Goal: Obtain resource: Download file/media

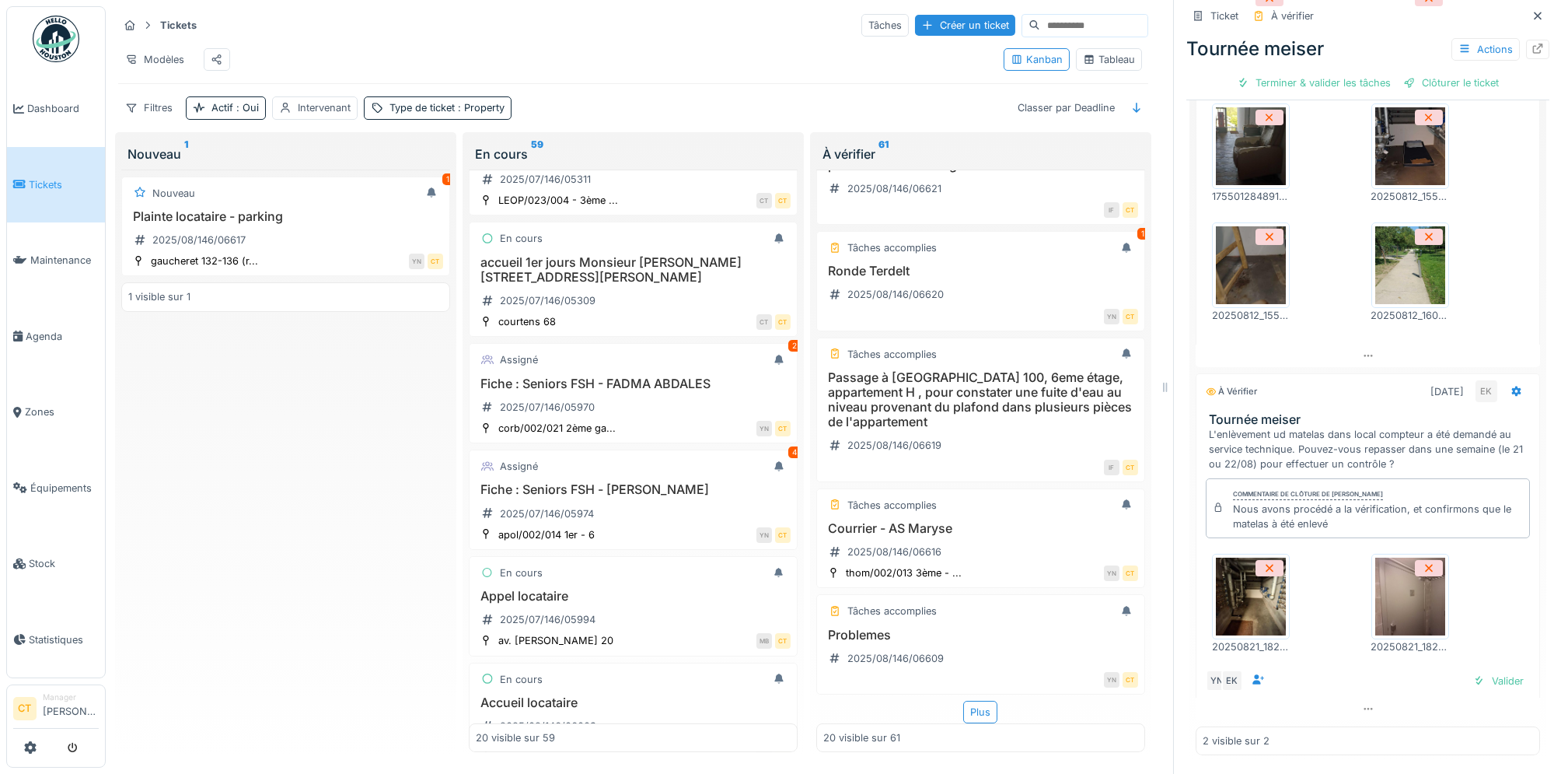
scroll to position [1748, 0]
click at [965, 700] on div "Plus" at bounding box center [980, 712] width 34 height 22
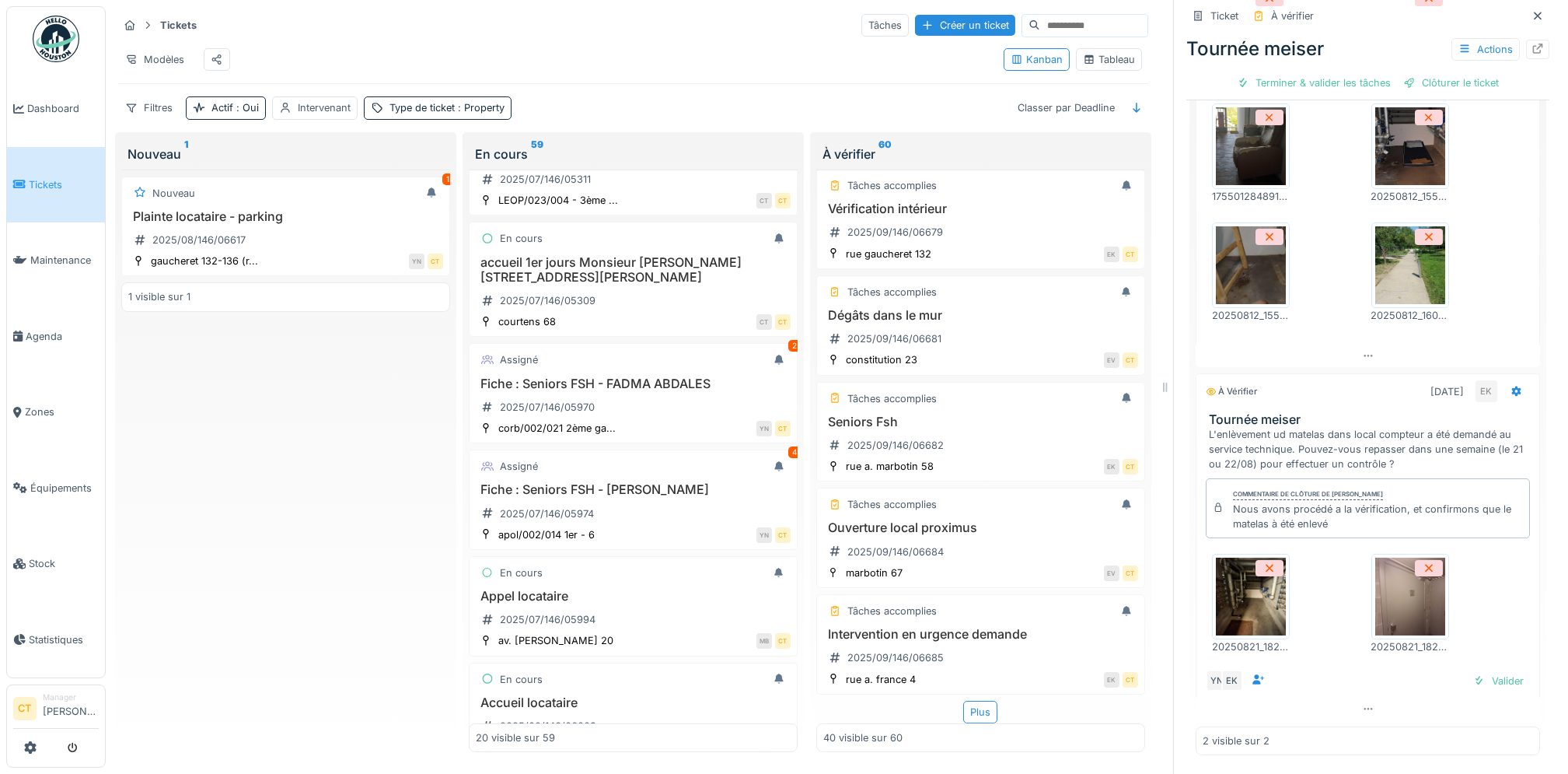
scroll to position [3928, 0]
click at [965, 700] on div "Plus" at bounding box center [980, 712] width 34 height 22
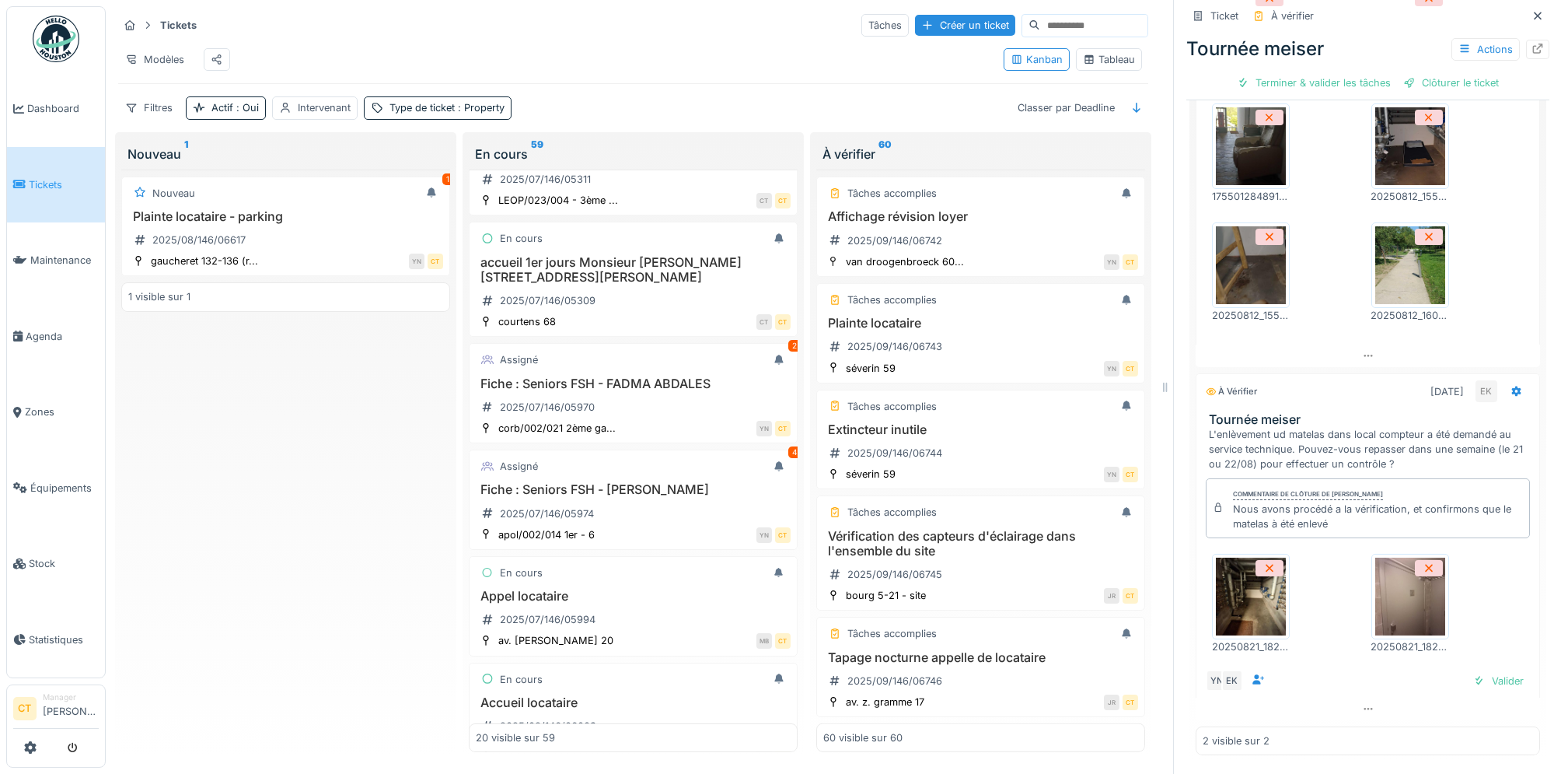
scroll to position [6072, 0]
click at [1129, 207] on div "À vérifier 60 Tâches accomplies 1 Fiche : Seniors FSH - [PERSON_NAME] 2025/08/1…" at bounding box center [980, 445] width 341 height 627
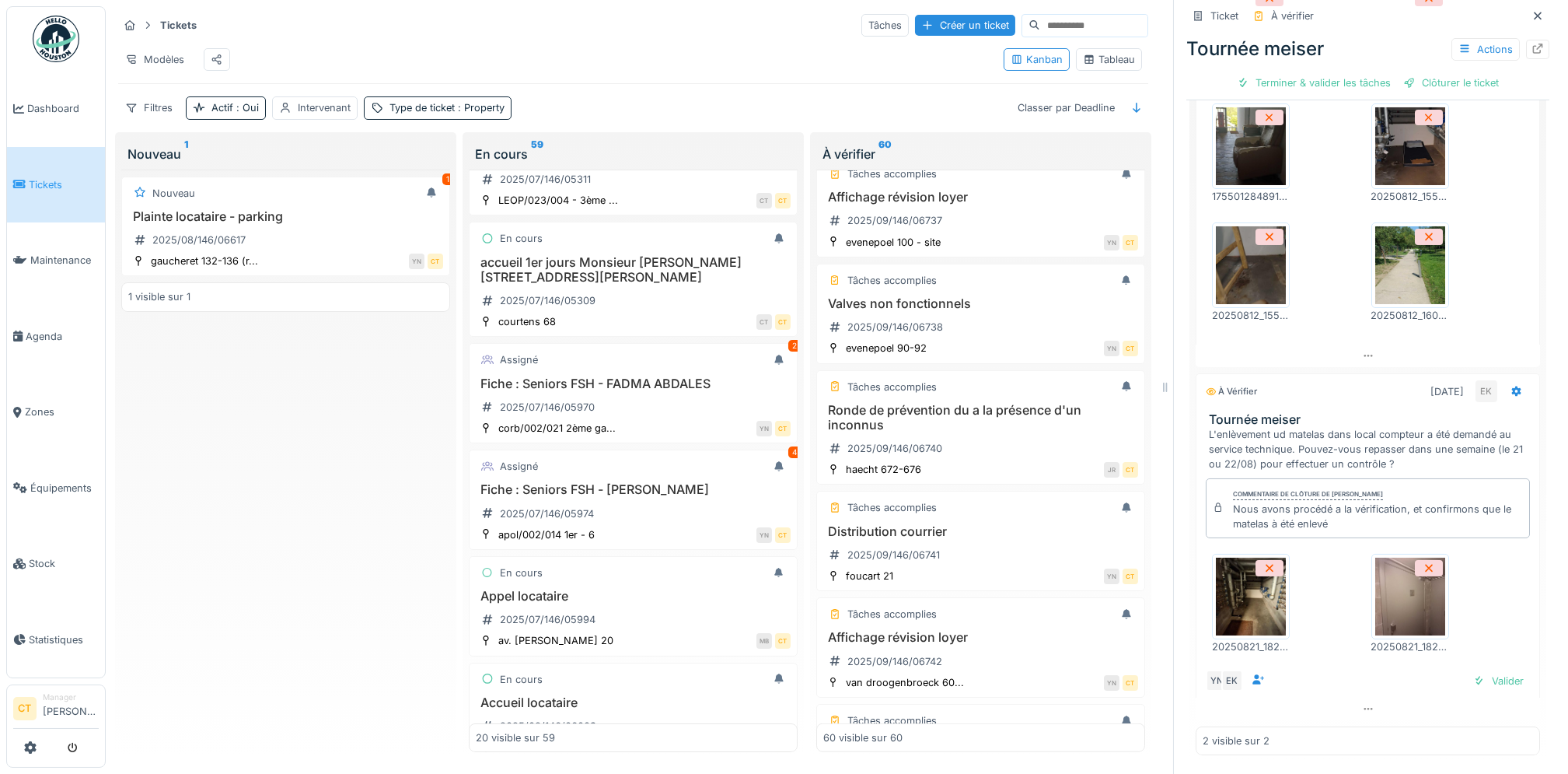
click at [1220, 588] on img at bounding box center [1251, 596] width 70 height 78
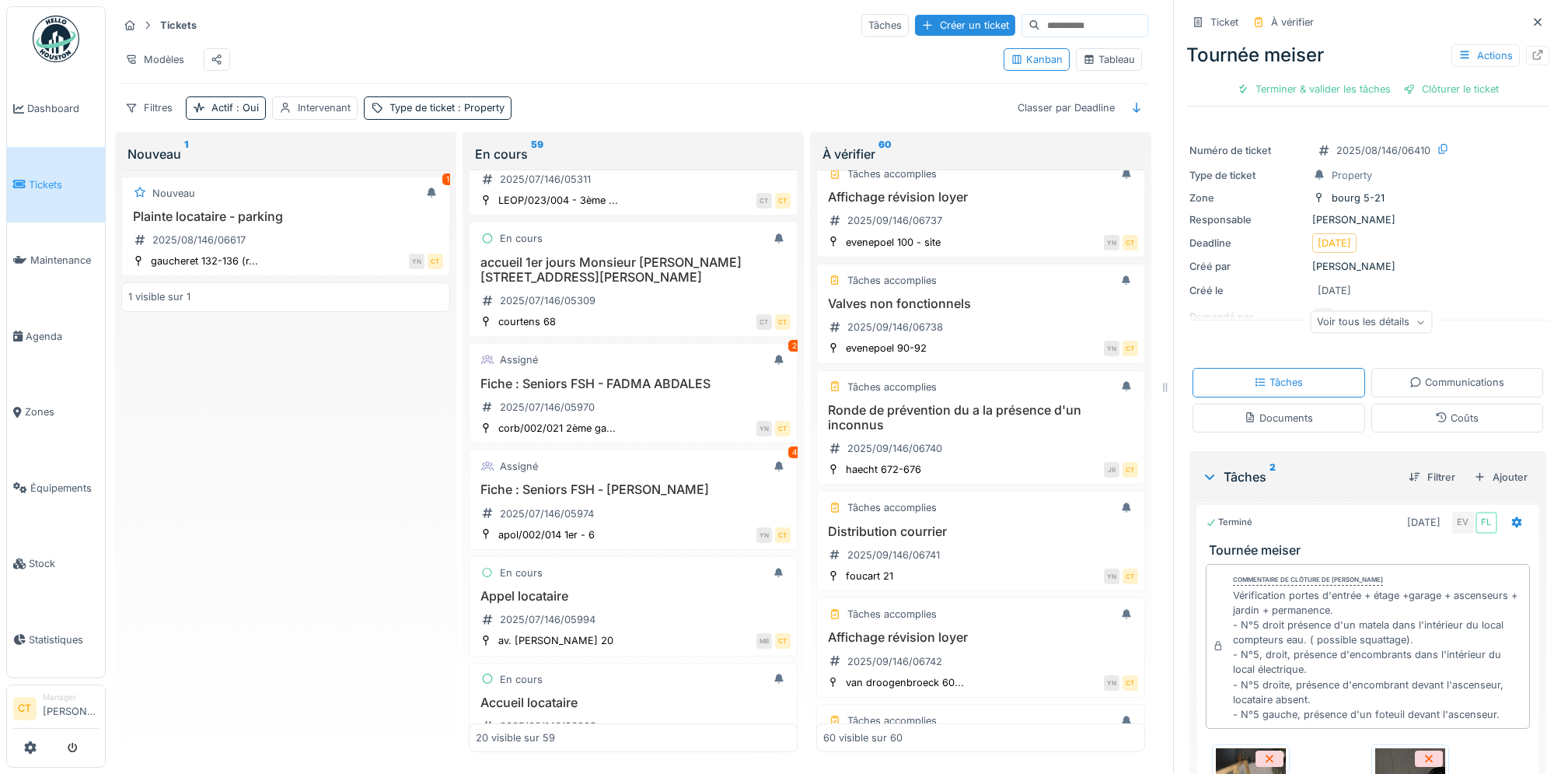
scroll to position [0, 0]
click at [1457, 58] on div "Actions" at bounding box center [1486, 55] width 69 height 22
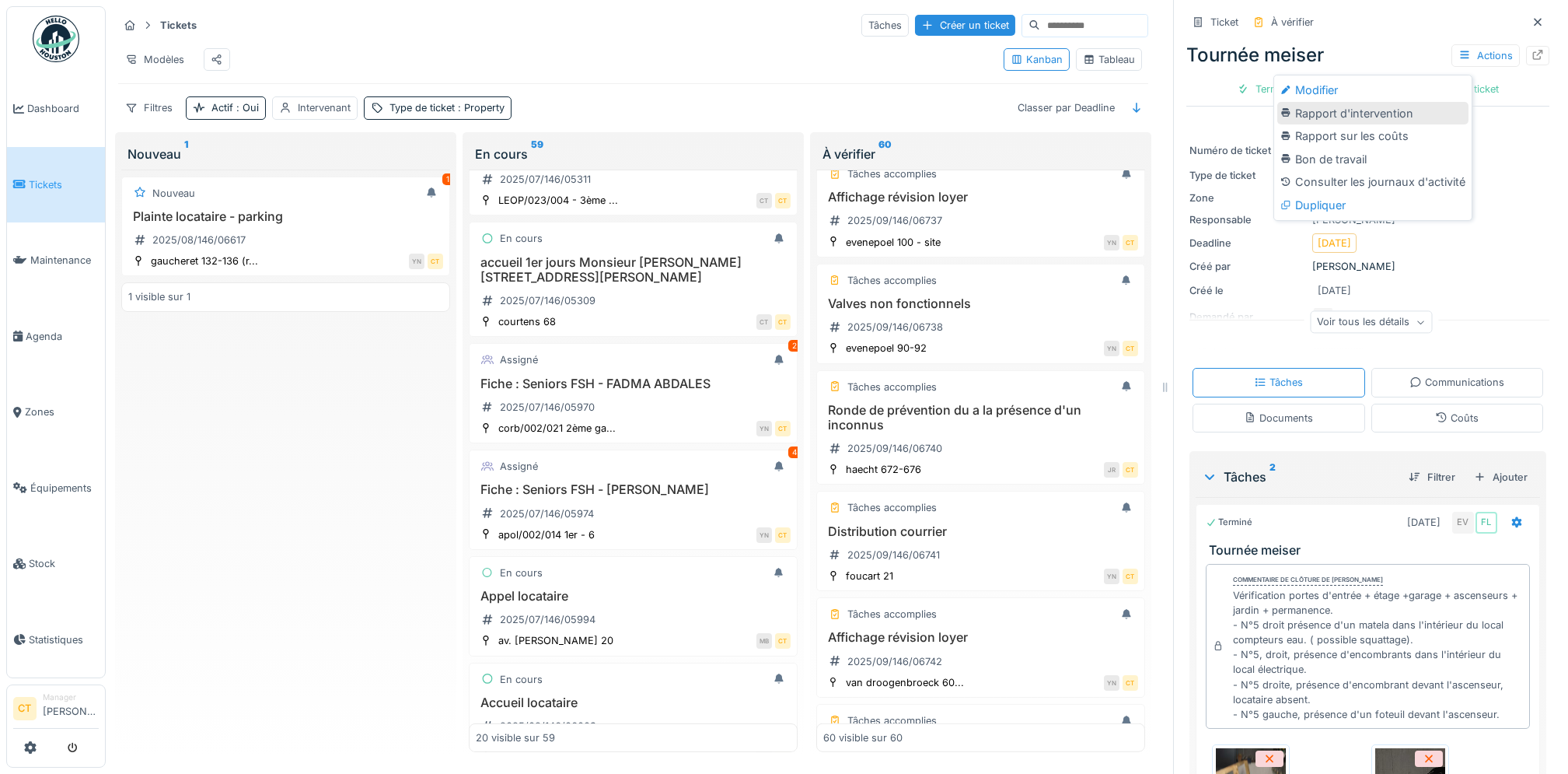
click at [1398, 114] on div "Rapport d'intervention" at bounding box center [1372, 113] width 191 height 23
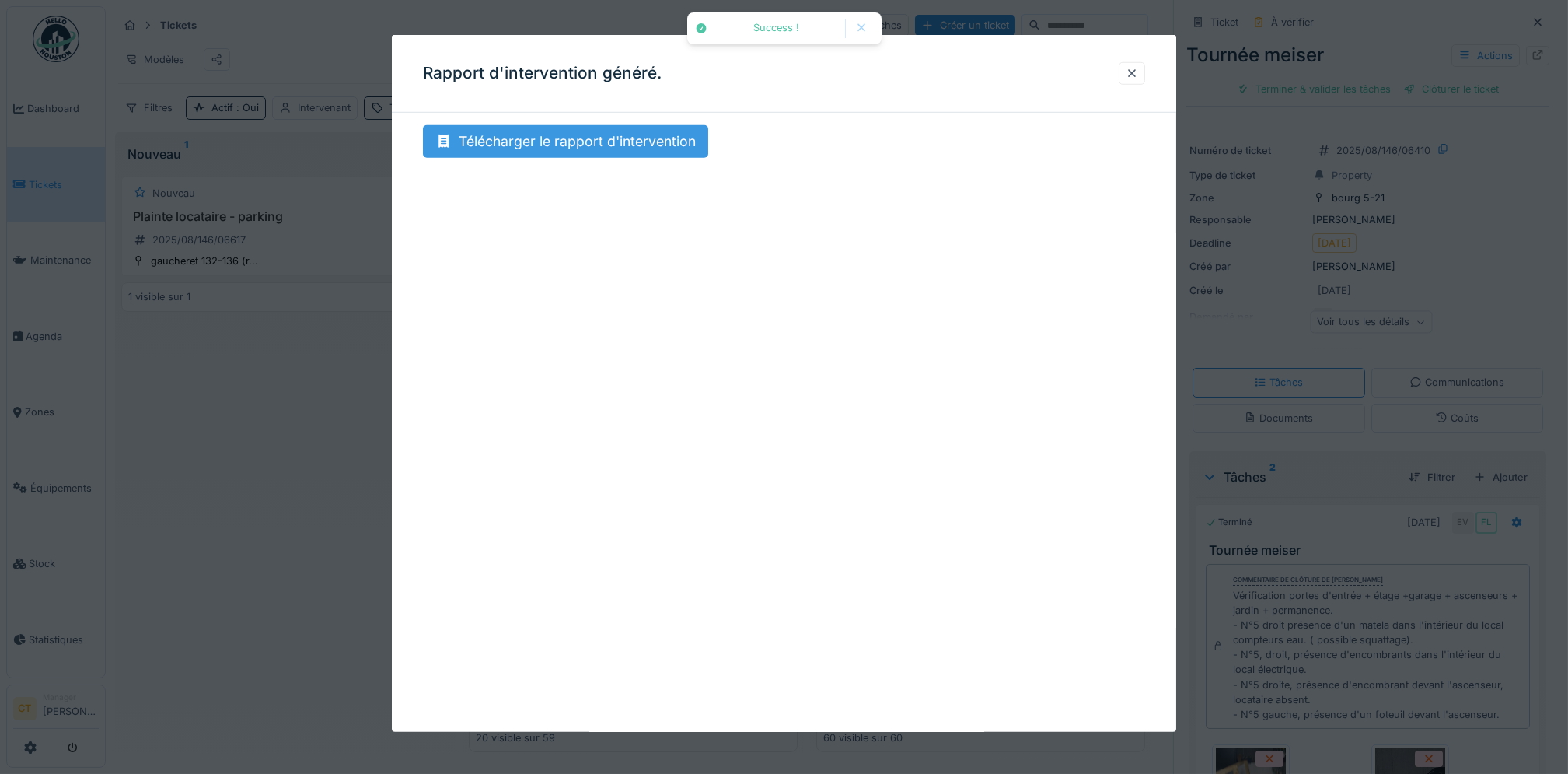
click at [641, 144] on div "Télécharger le rapport d'intervention" at bounding box center [565, 142] width 285 height 33
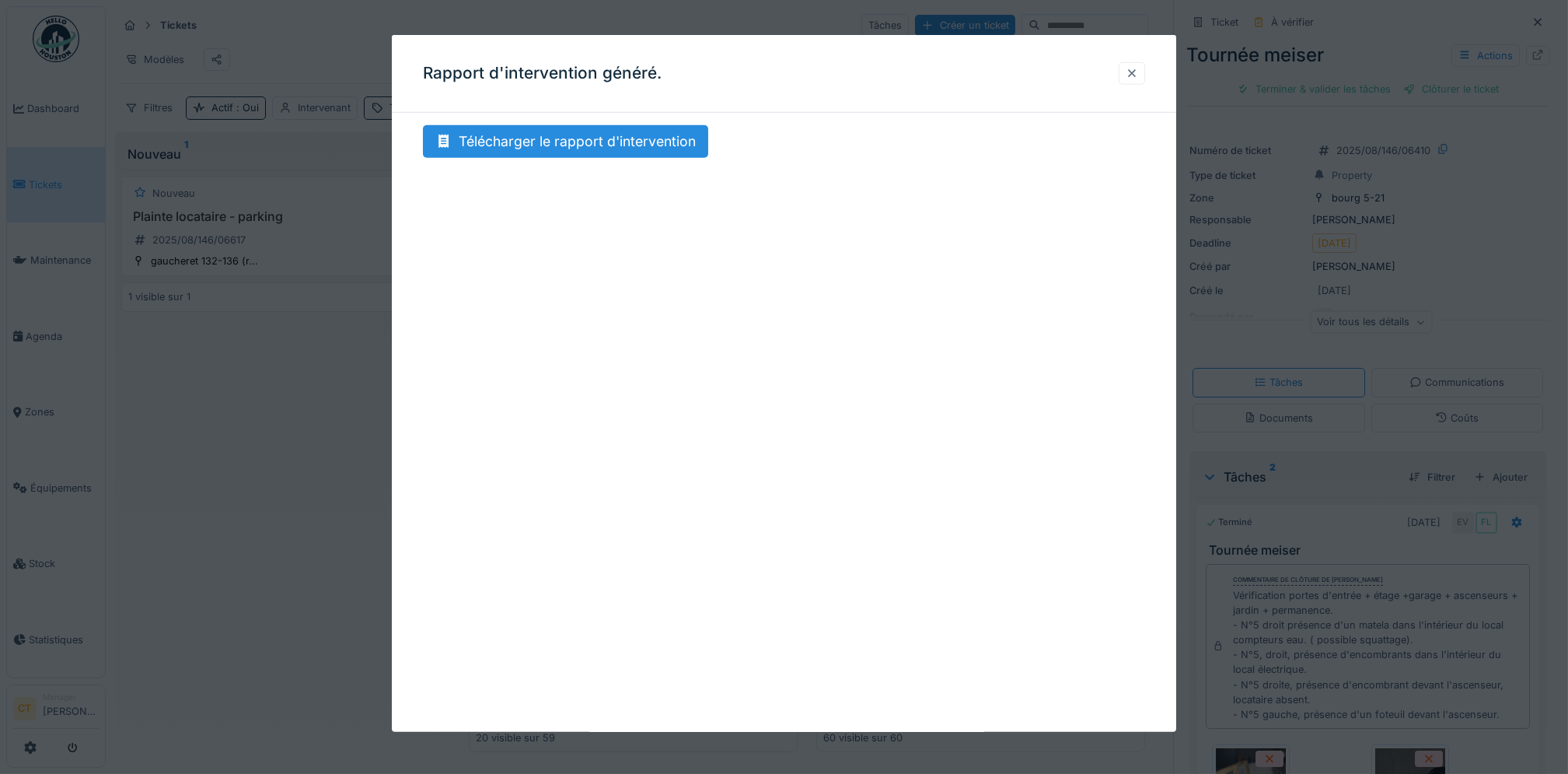
click at [1145, 78] on div at bounding box center [1132, 74] width 26 height 22
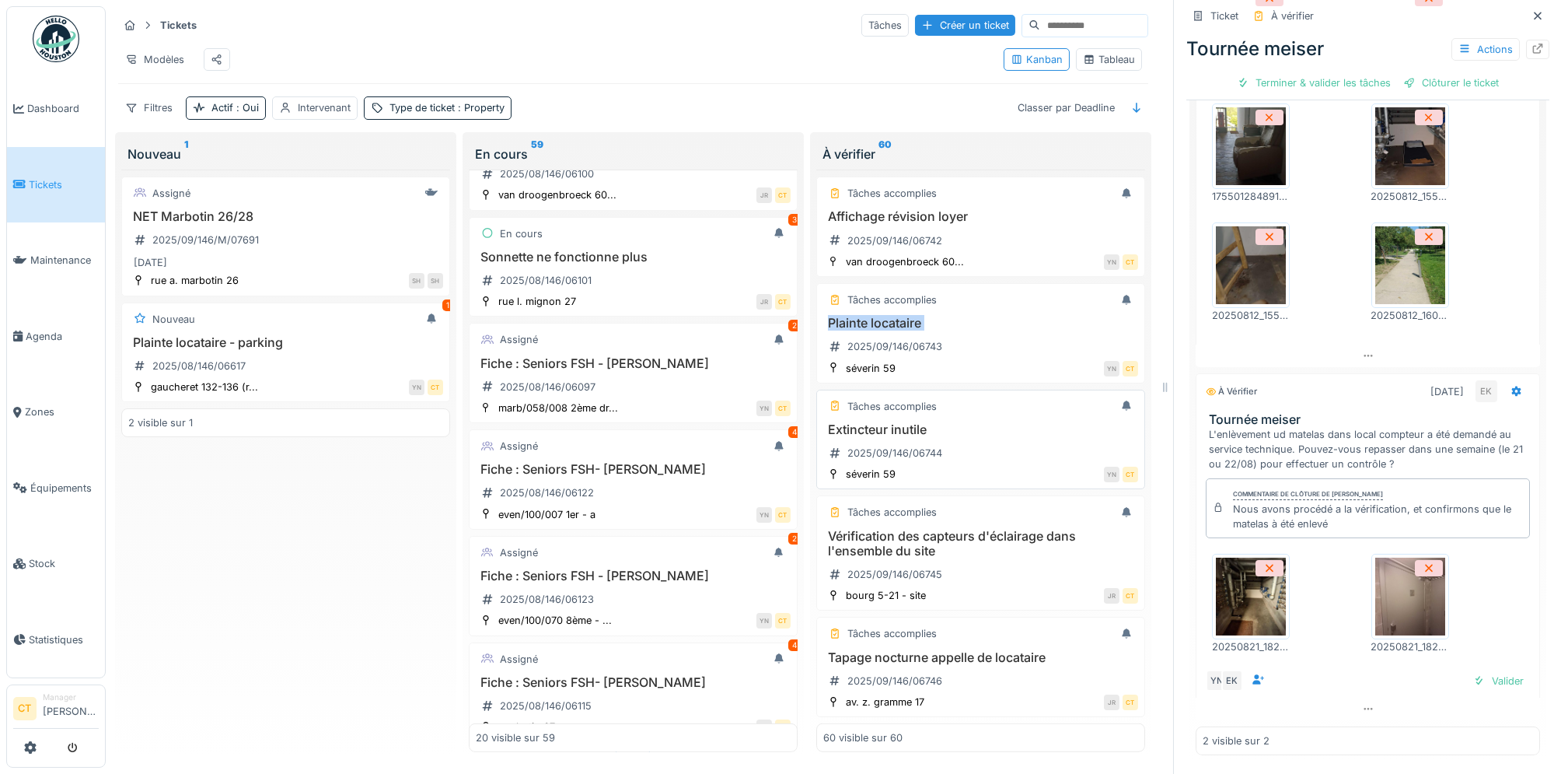
scroll to position [15, 0]
click at [992, 529] on h3 "Vérification des capteurs d'éclairage dans l'ensemble du site" at bounding box center [981, 543] width 315 height 30
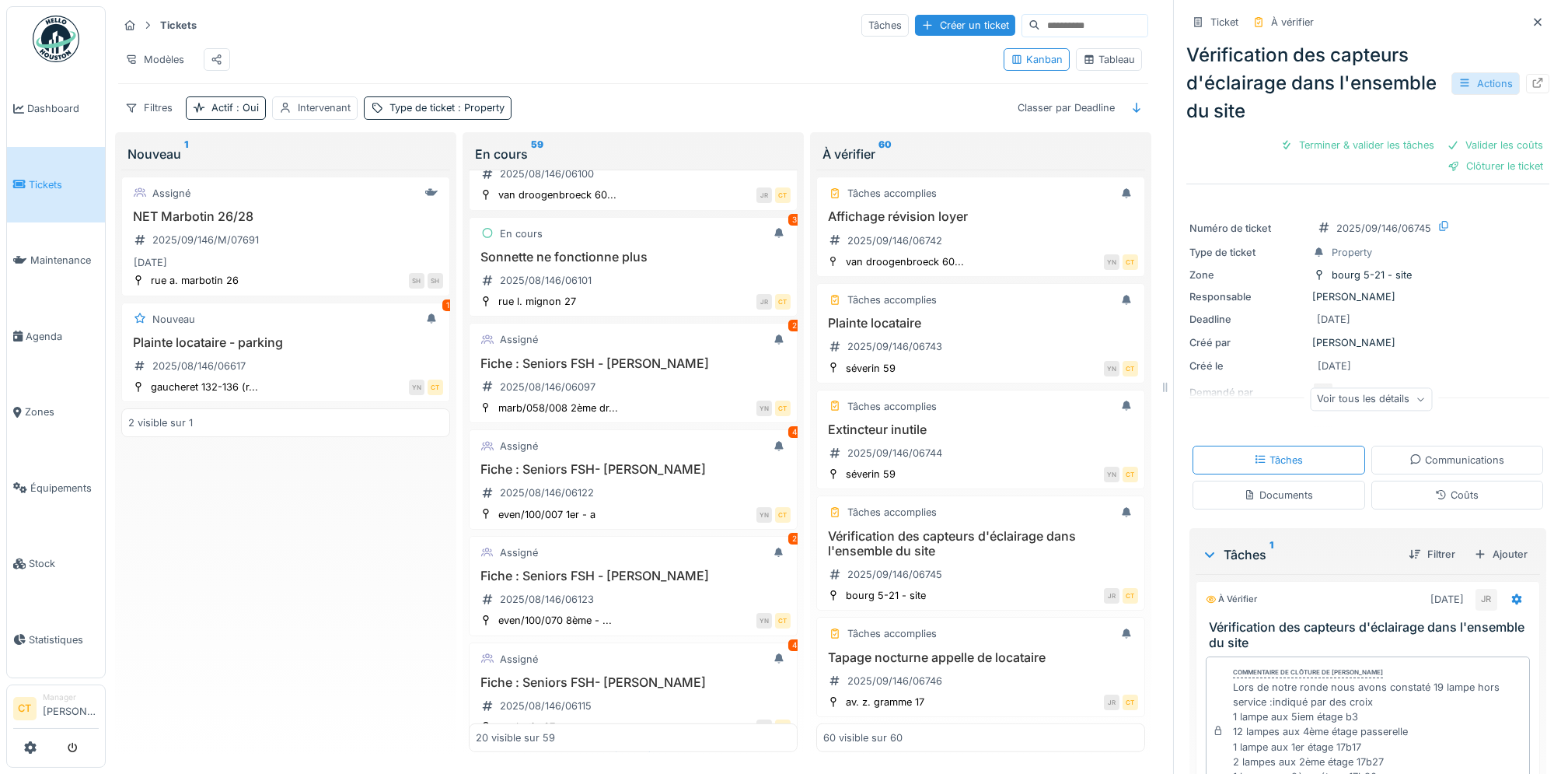
drag, startPoint x: 1459, startPoint y: 79, endPoint x: 1454, endPoint y: 72, distance: 8.6
click at [1458, 78] on div "Actions" at bounding box center [1486, 83] width 69 height 22
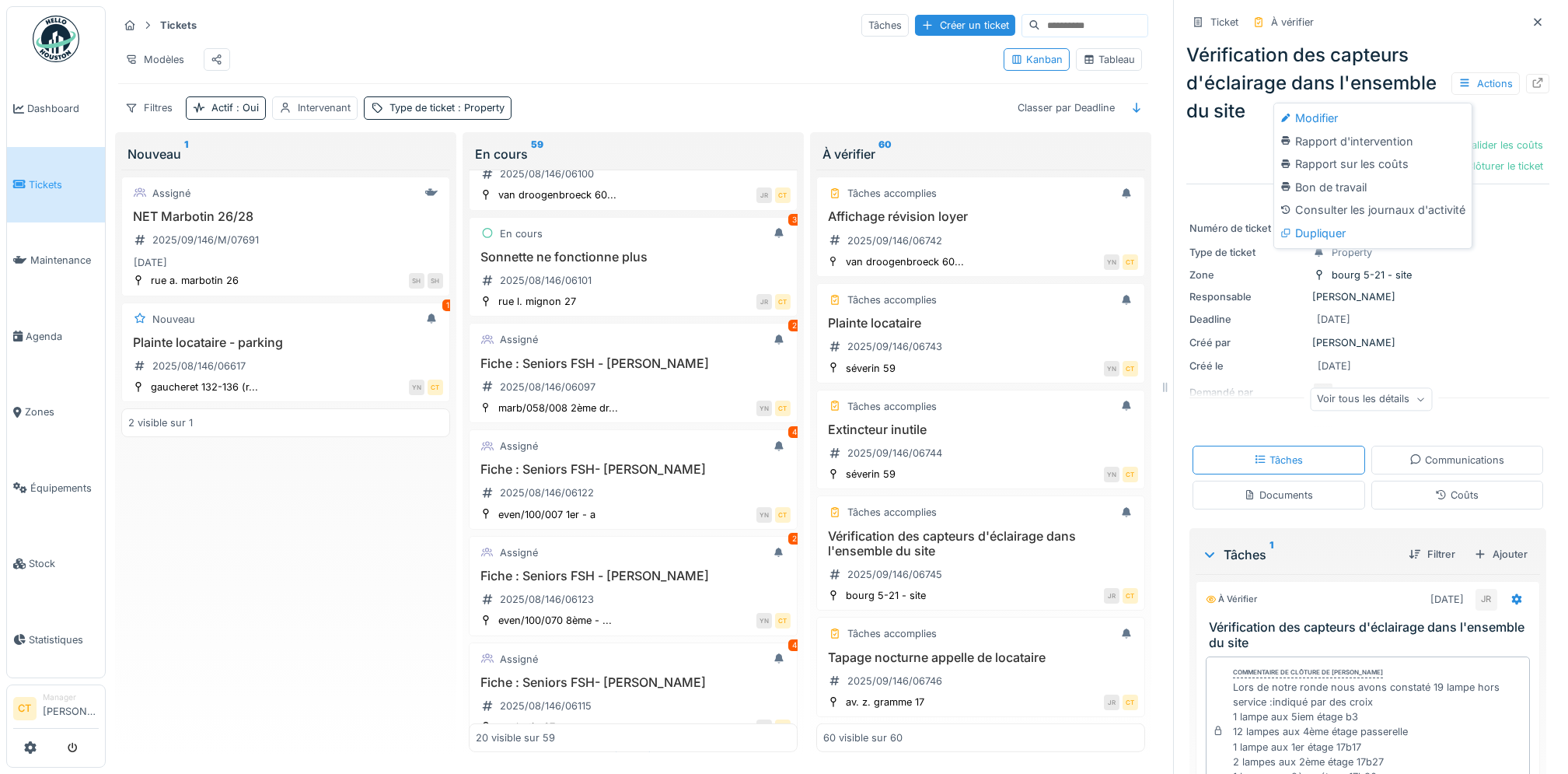
click at [1402, 138] on div "Rapport d'intervention" at bounding box center [1372, 141] width 191 height 23
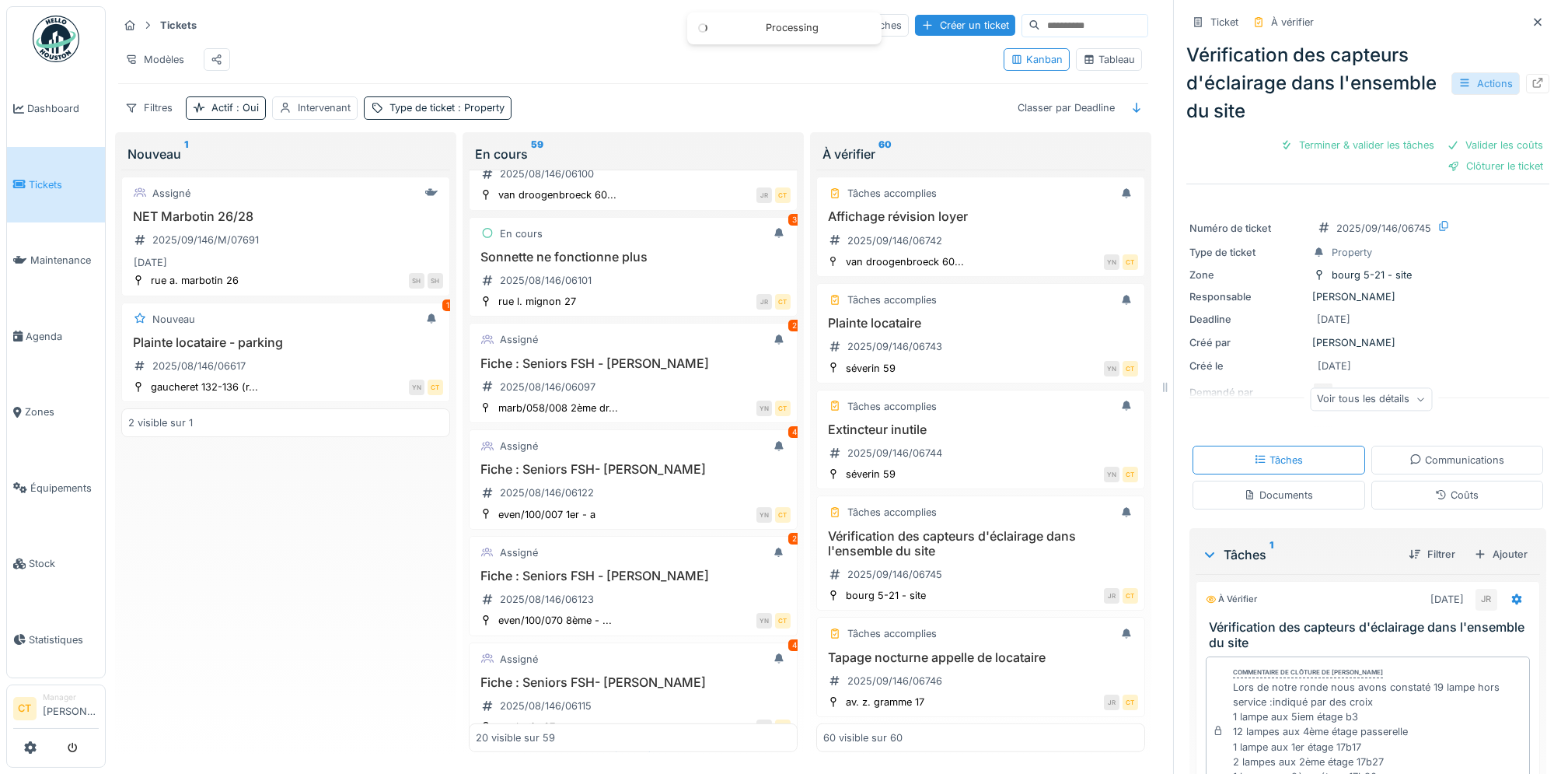
click at [1459, 82] on icon at bounding box center [1465, 82] width 13 height 10
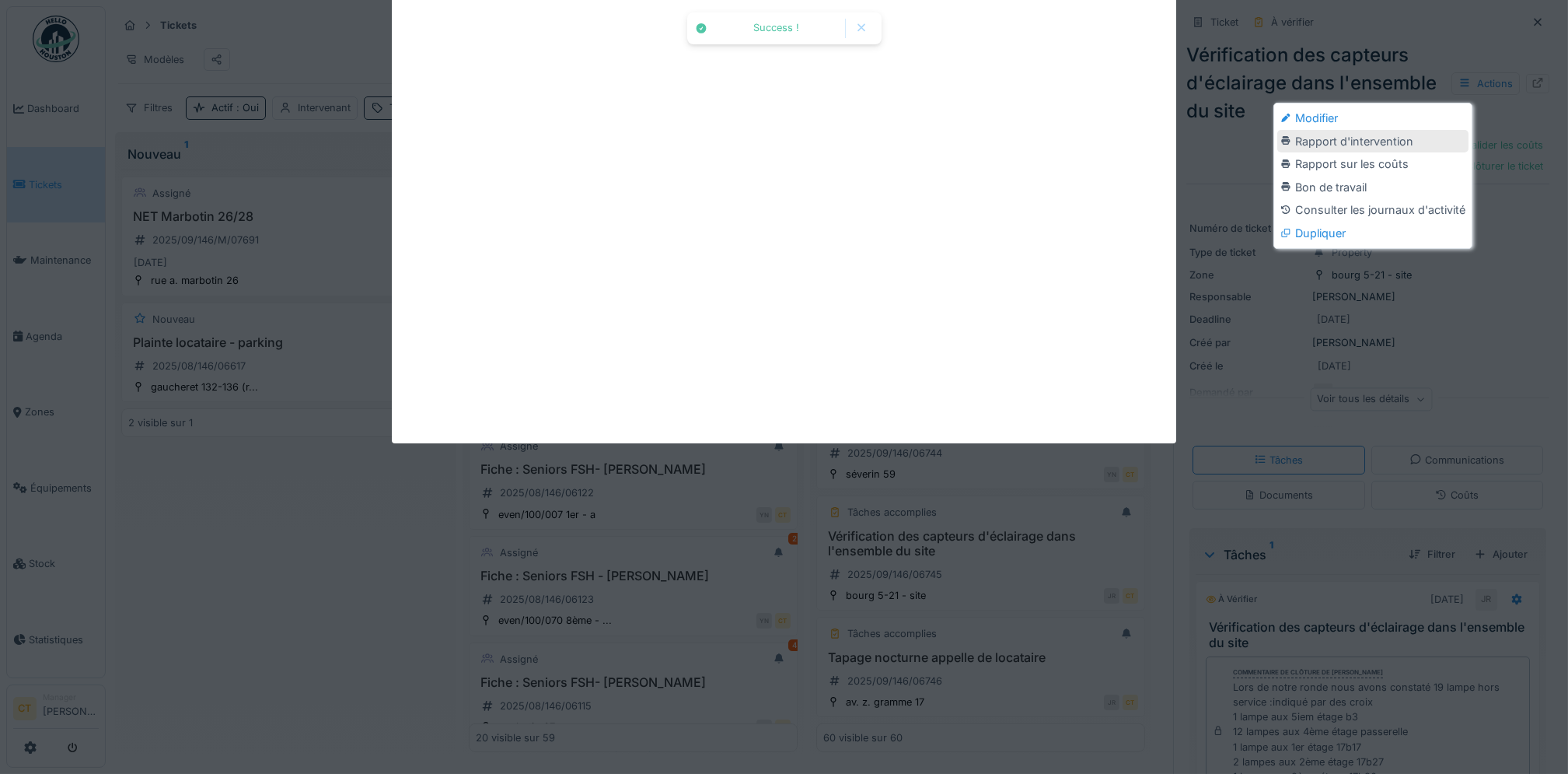
click at [1389, 145] on div "Rapport d'intervention" at bounding box center [1372, 141] width 191 height 23
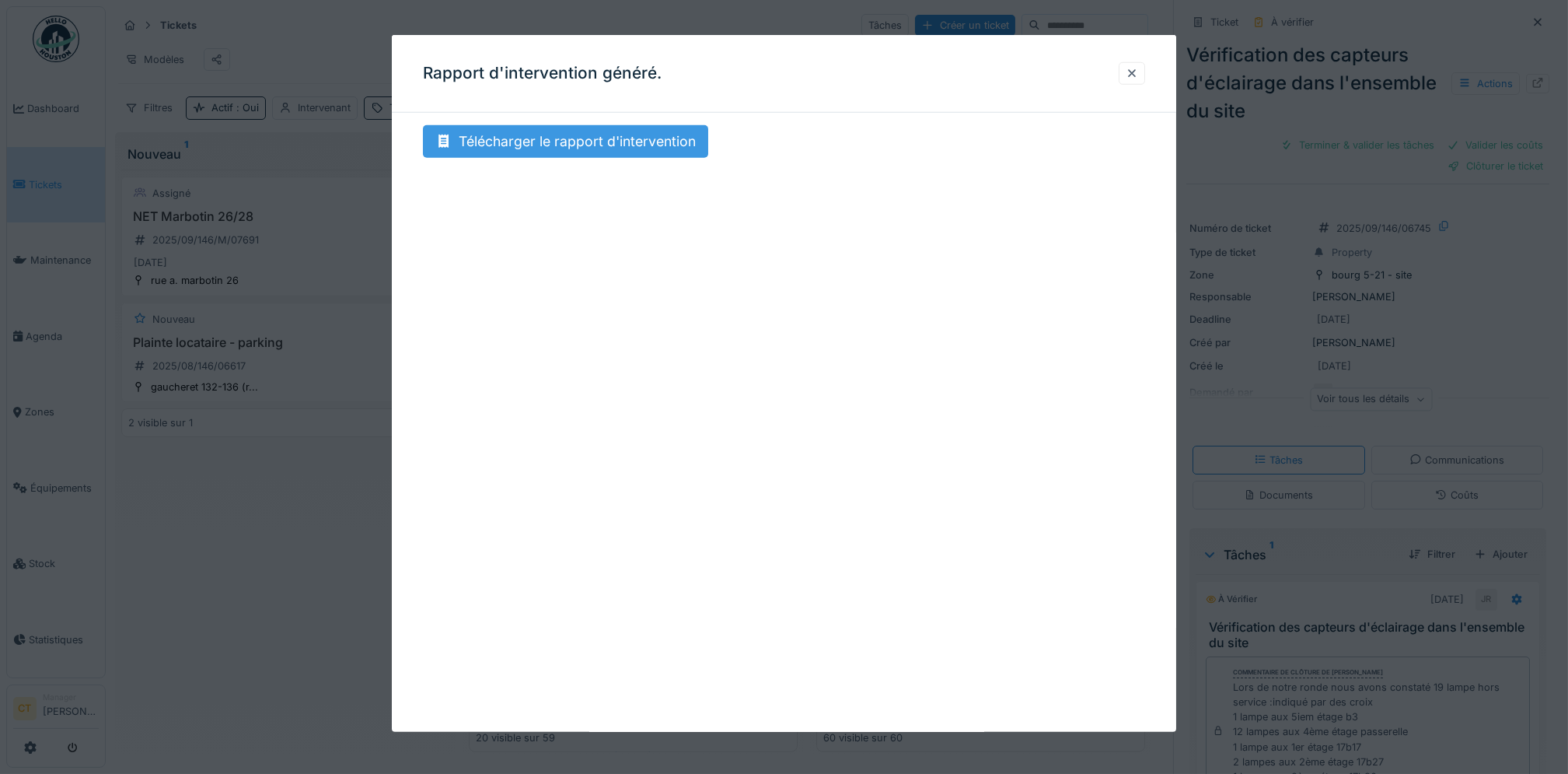
click at [658, 150] on div "Télécharger le rapport d'intervention" at bounding box center [565, 142] width 285 height 33
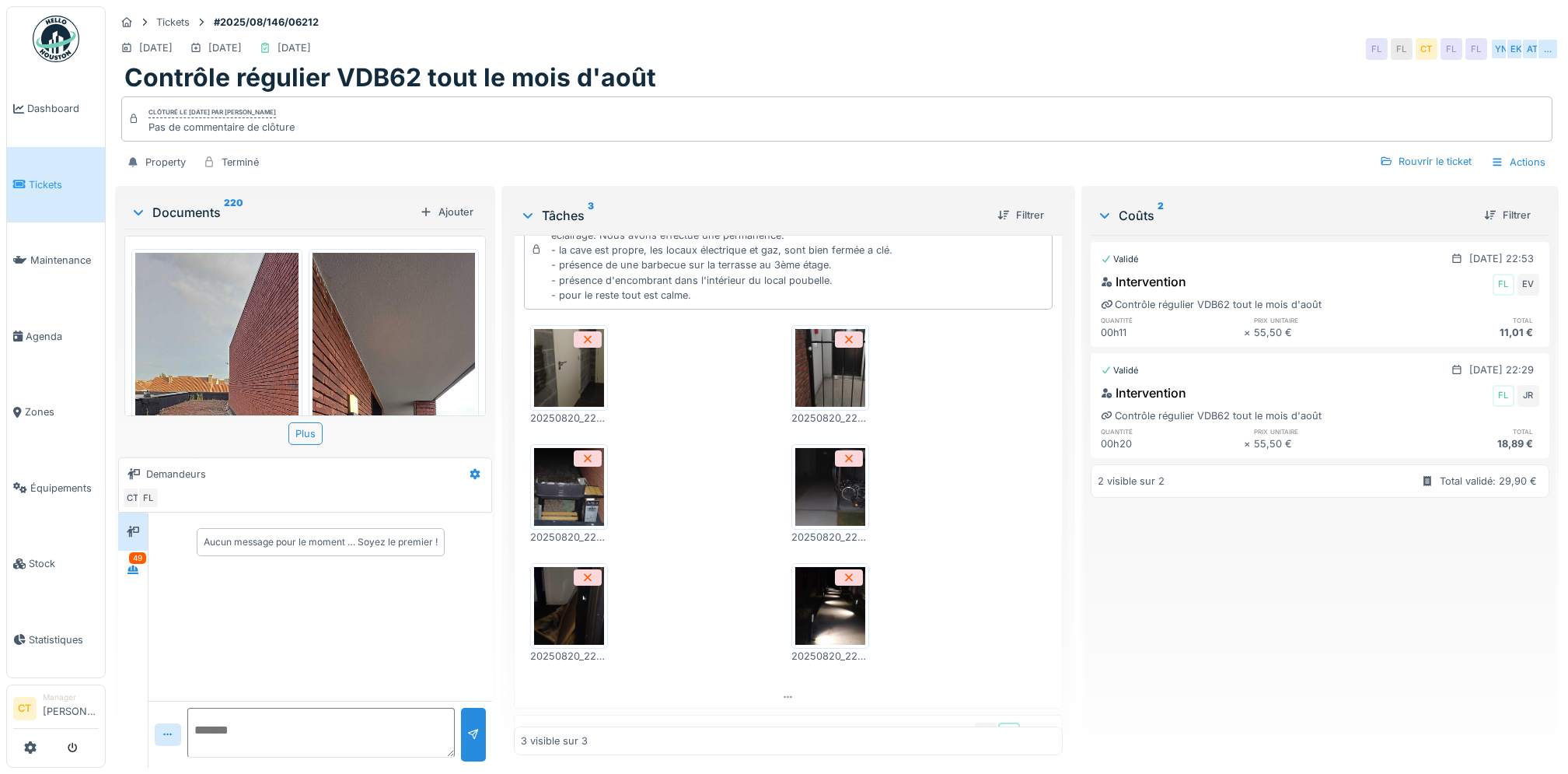
scroll to position [311, 0]
